Goal: Find specific page/section: Find specific page/section

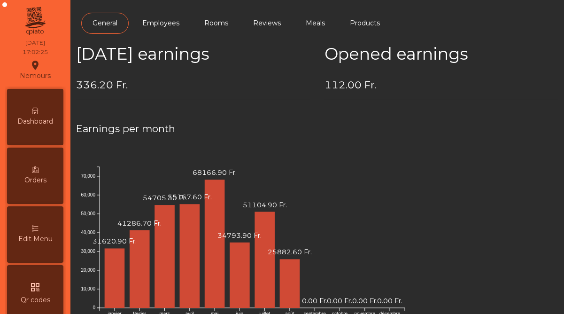
scroll to position [484, 0]
click at [34, 129] on div "Dashboard" at bounding box center [35, 117] width 56 height 56
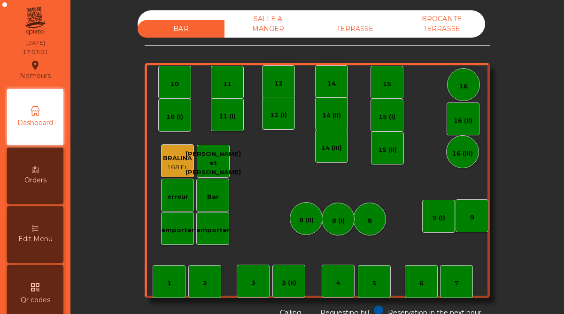
click at [353, 32] on div "TERRASSE" at bounding box center [354, 28] width 87 height 17
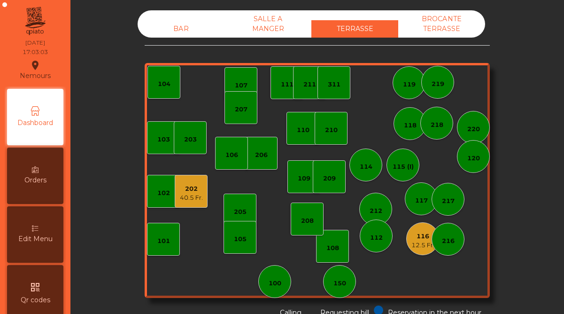
click at [188, 187] on div "202" at bounding box center [191, 188] width 23 height 9
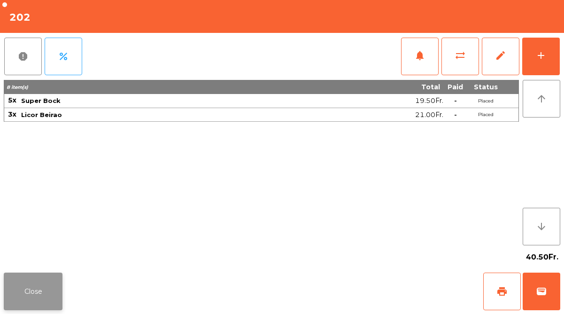
click at [54, 287] on button "Close" at bounding box center [33, 291] width 59 height 38
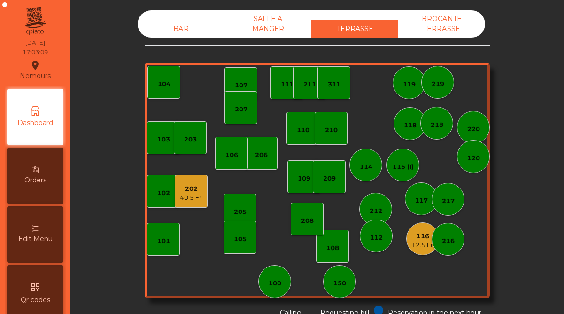
click at [420, 242] on div "12.5 Fr." at bounding box center [422, 244] width 23 height 9
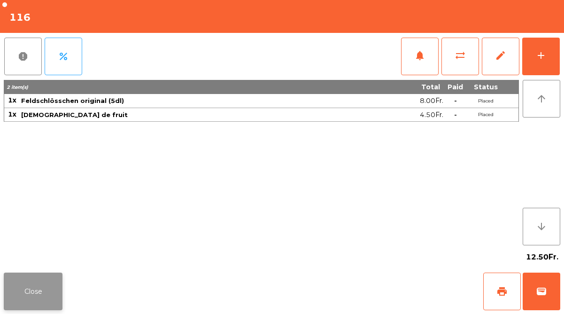
click at [52, 292] on button "Close" at bounding box center [33, 291] width 59 height 38
